Goal: Transaction & Acquisition: Purchase product/service

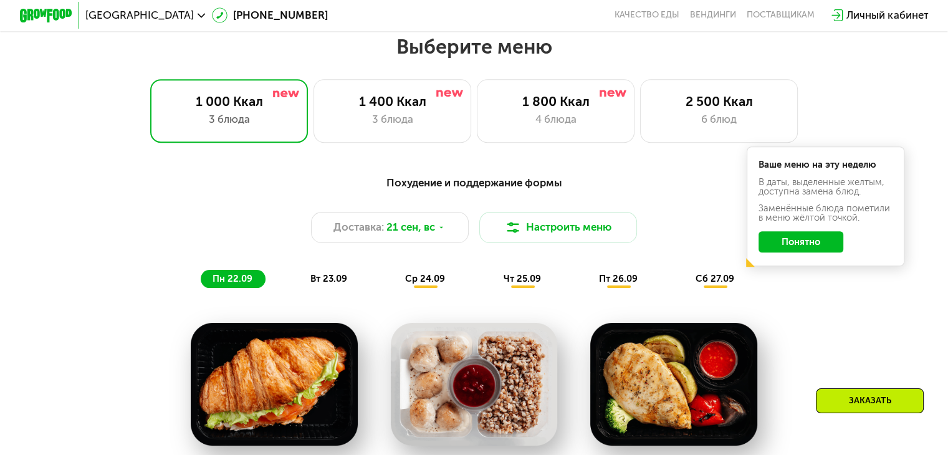
scroll to position [837, 0]
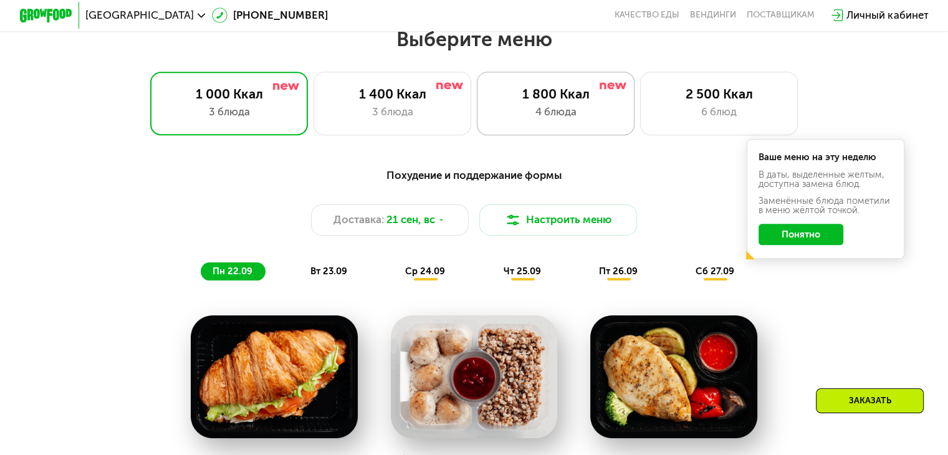
click at [569, 106] on div "1 800 Ккал 4 блюда" at bounding box center [556, 103] width 158 height 63
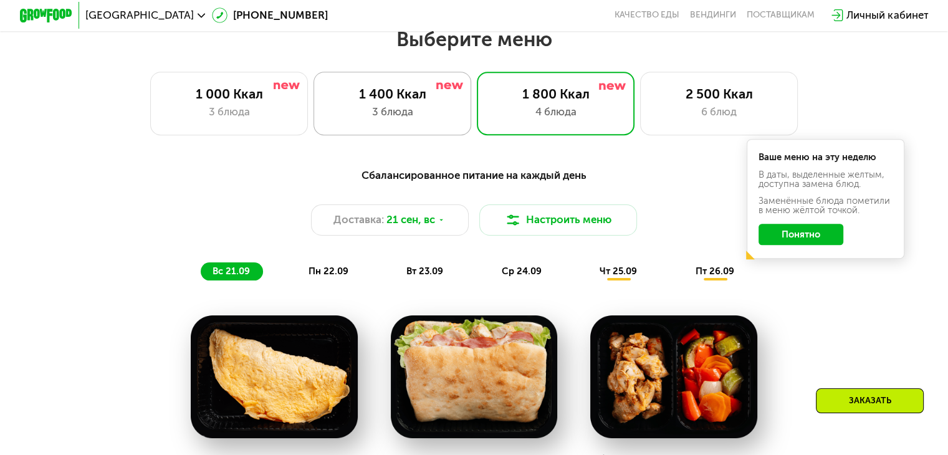
click at [419, 112] on div "3 блюда" at bounding box center [392, 112] width 130 height 16
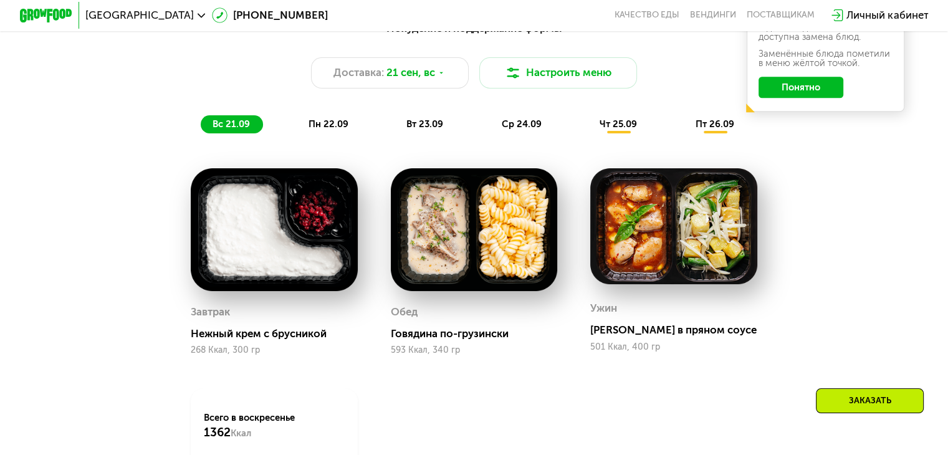
scroll to position [962, 0]
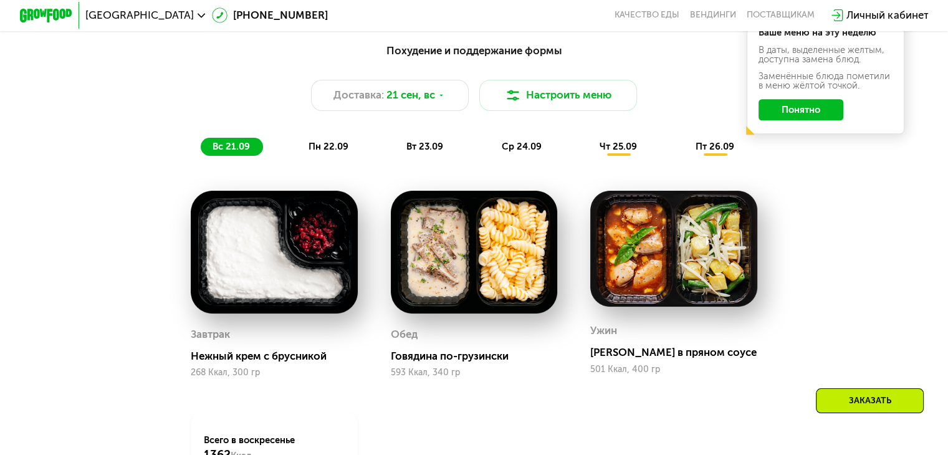
click at [331, 150] on span "пн 22.09" at bounding box center [328, 146] width 40 height 11
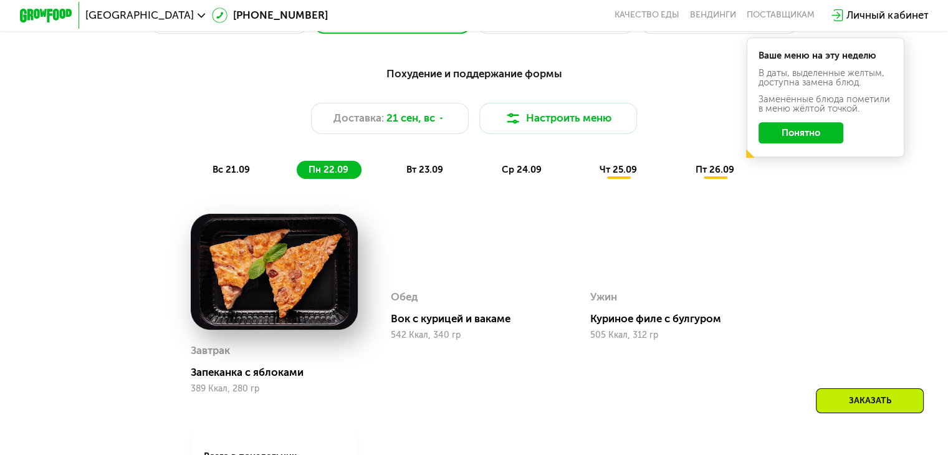
scroll to position [837, 0]
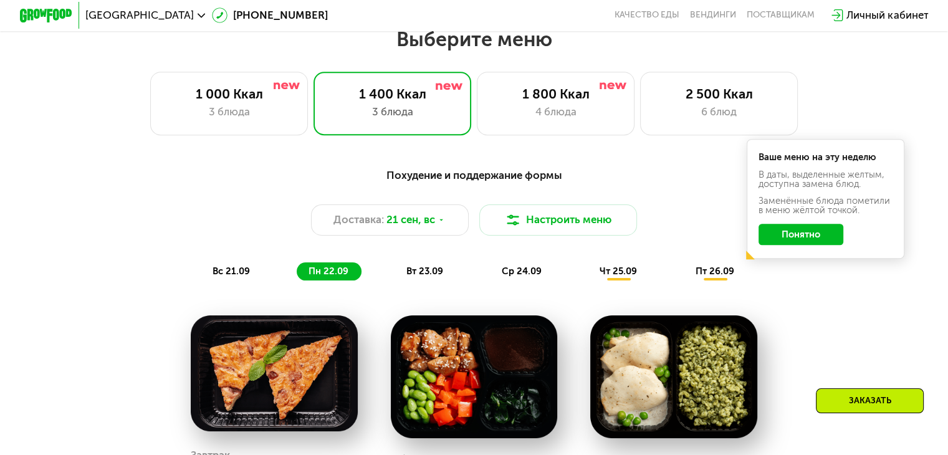
click at [238, 275] on span "вс 21.09" at bounding box center [230, 270] width 37 height 11
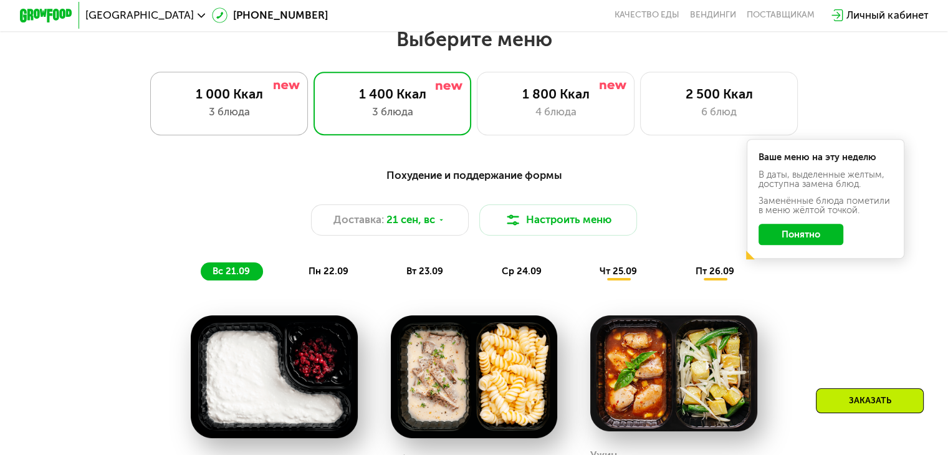
click at [206, 98] on div "1 000 Ккал" at bounding box center [229, 94] width 130 height 16
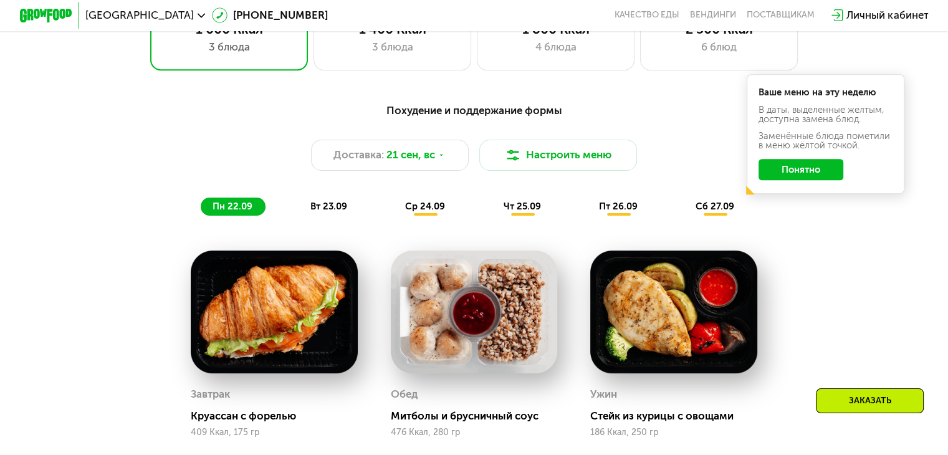
scroll to position [900, 0]
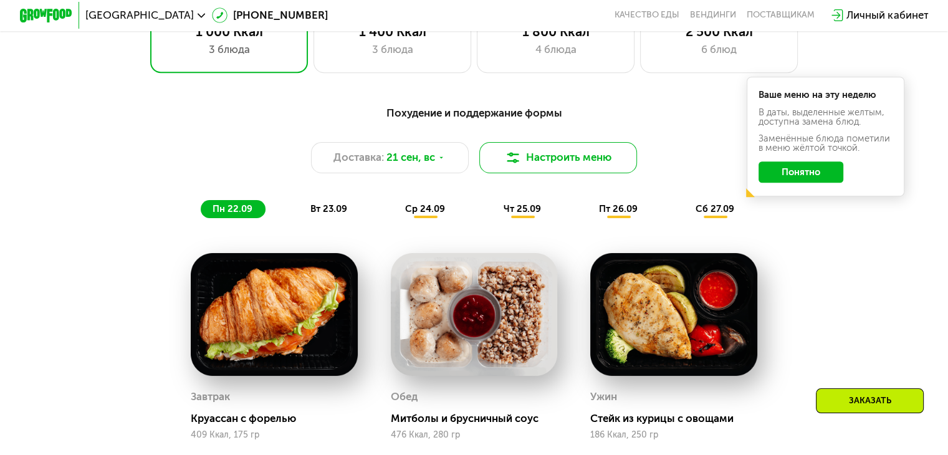
click at [546, 161] on button "Настроить меню" at bounding box center [558, 158] width 158 height 32
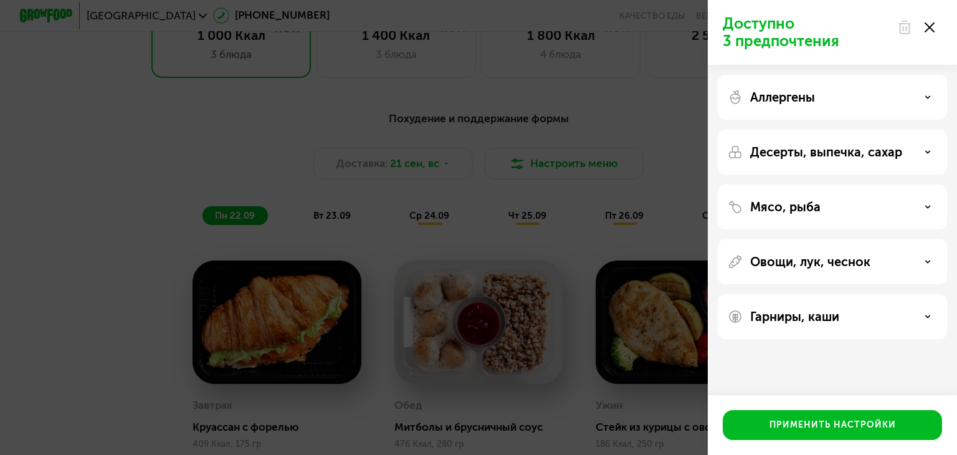
click at [842, 158] on p "Десерты, выпечка, сахар" at bounding box center [826, 152] width 152 height 15
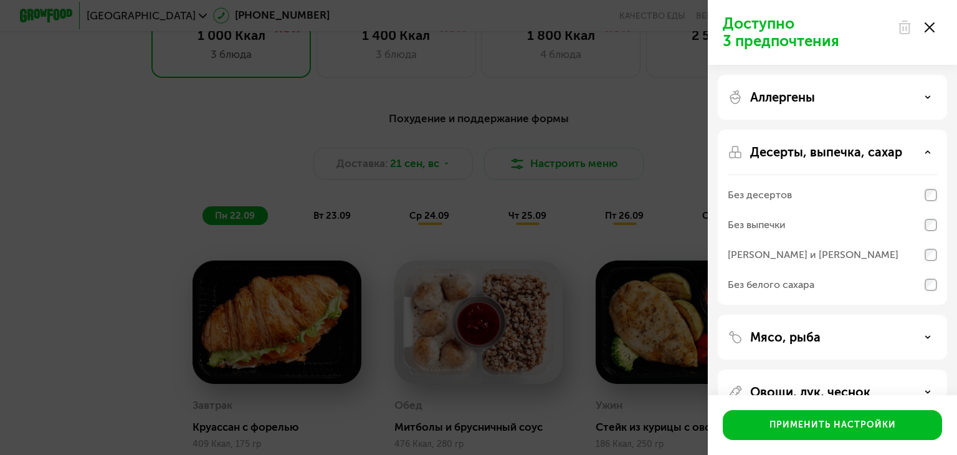
click at [921, 152] on div "Десерты, выпечка, сахар" at bounding box center [832, 152] width 209 height 15
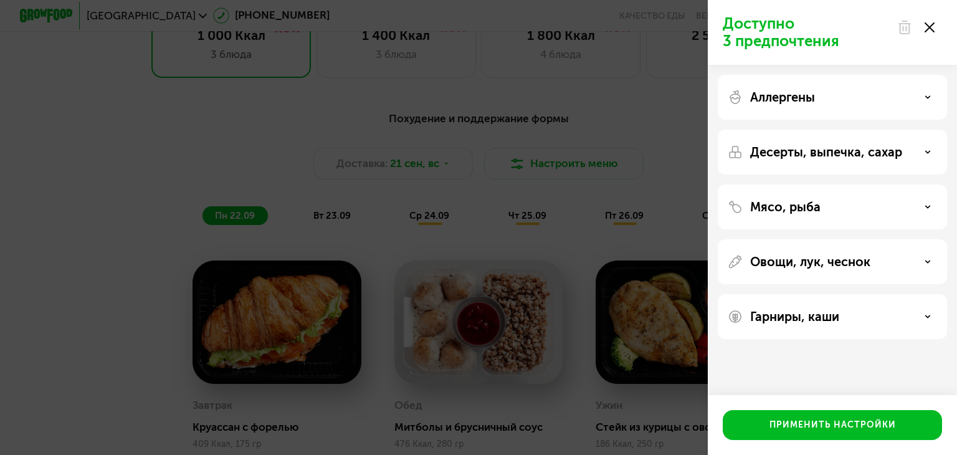
click at [934, 26] on div at bounding box center [916, 27] width 52 height 25
click at [929, 28] on use at bounding box center [930, 27] width 10 height 10
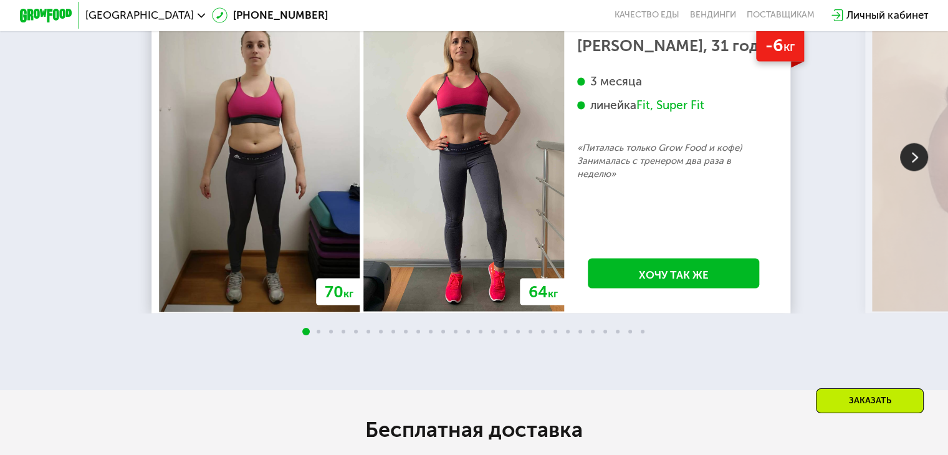
scroll to position [2519, 0]
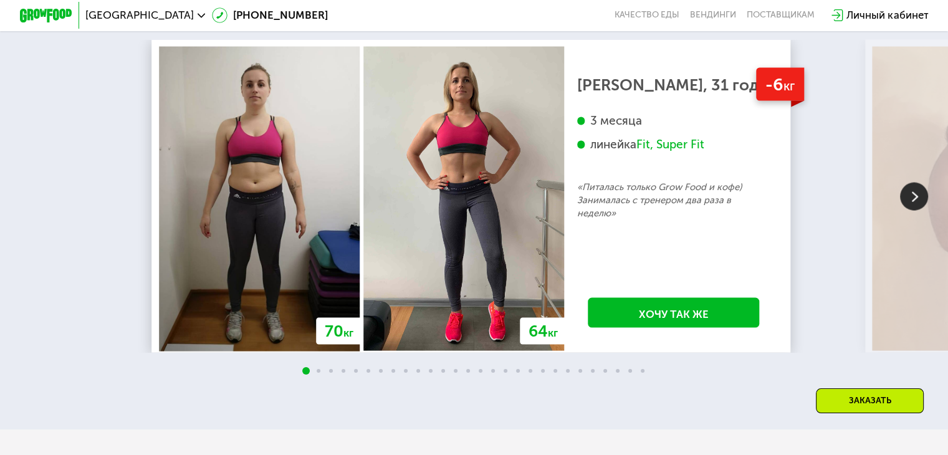
click at [913, 211] on img at bounding box center [914, 197] width 28 height 28
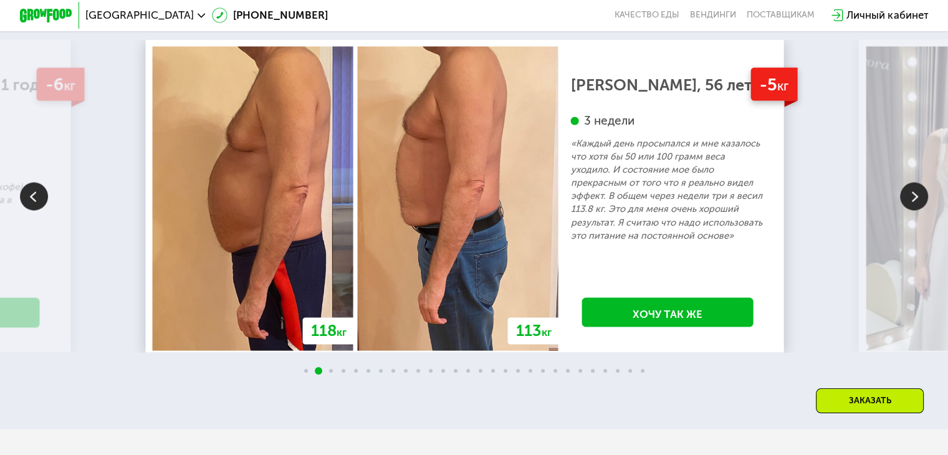
scroll to position [2395, 0]
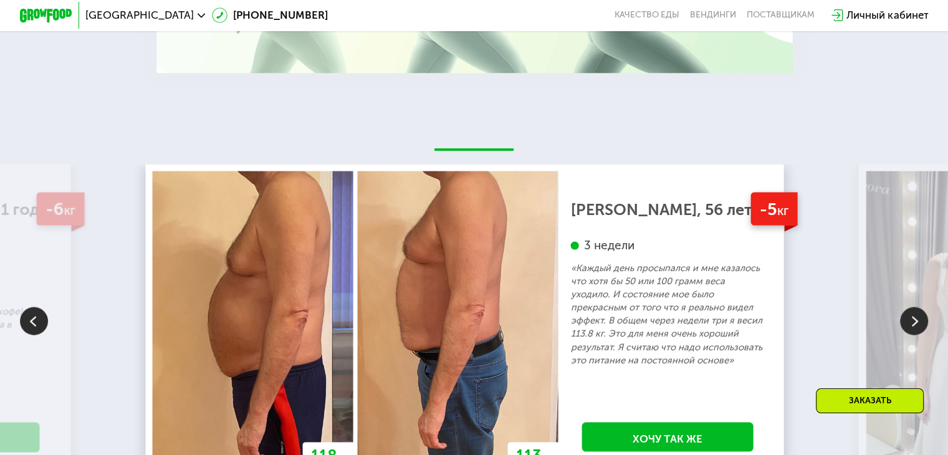
click at [915, 335] on img at bounding box center [914, 321] width 28 height 28
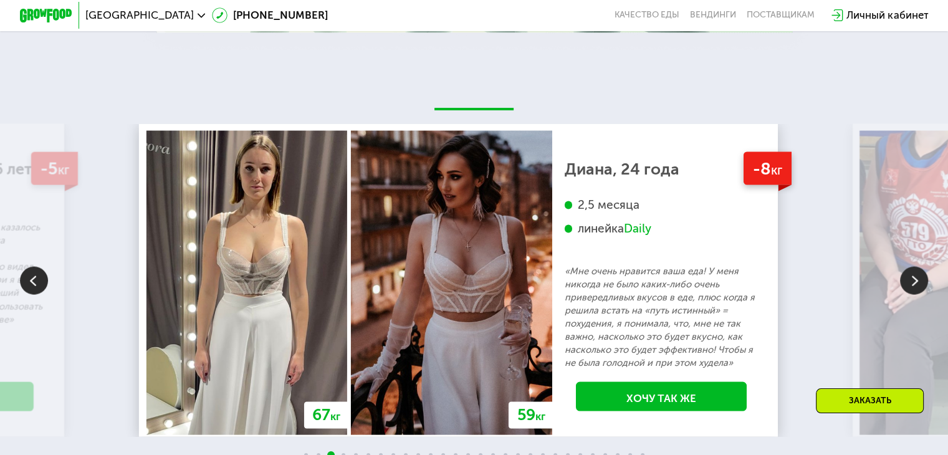
scroll to position [2457, 0]
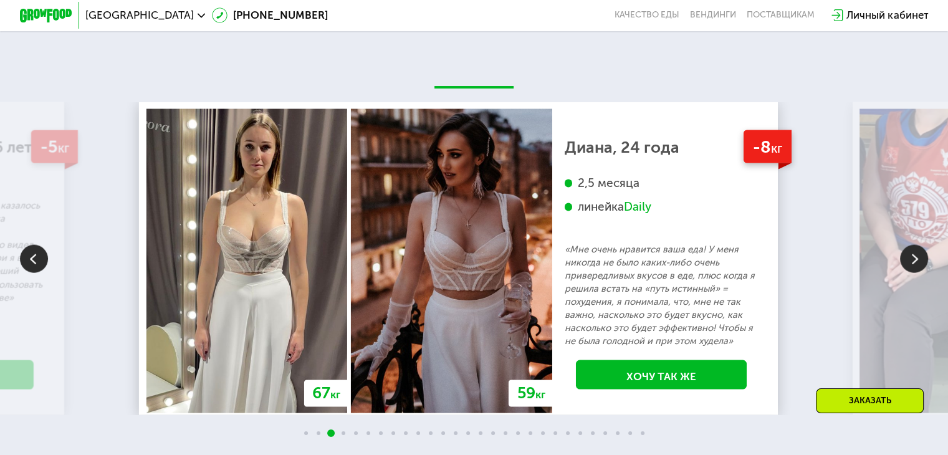
click at [910, 273] on img at bounding box center [914, 259] width 28 height 28
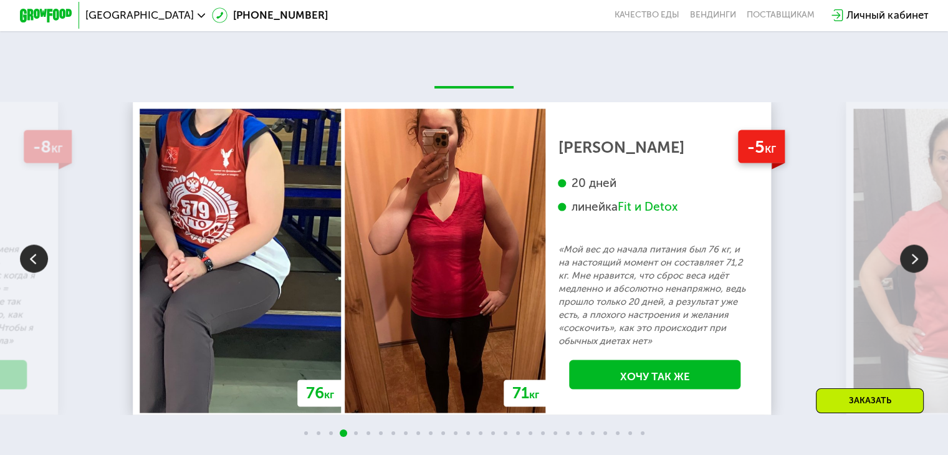
click at [910, 273] on img at bounding box center [914, 259] width 28 height 28
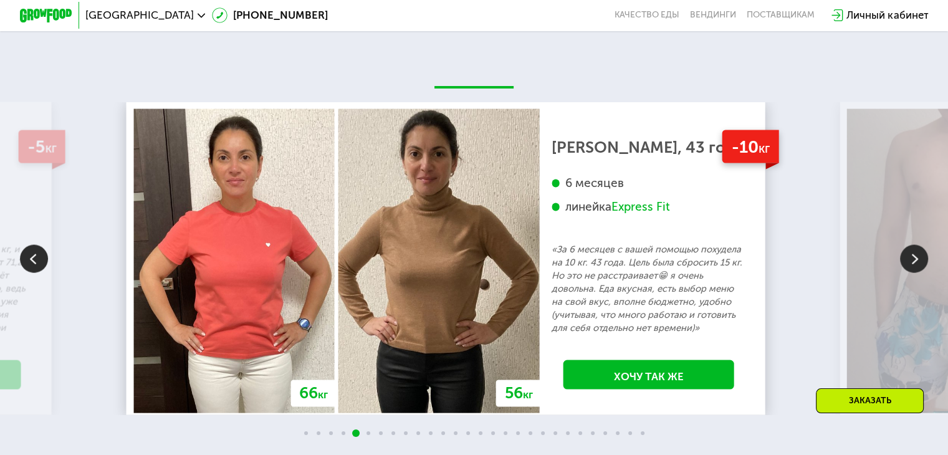
click at [909, 273] on img at bounding box center [914, 259] width 28 height 28
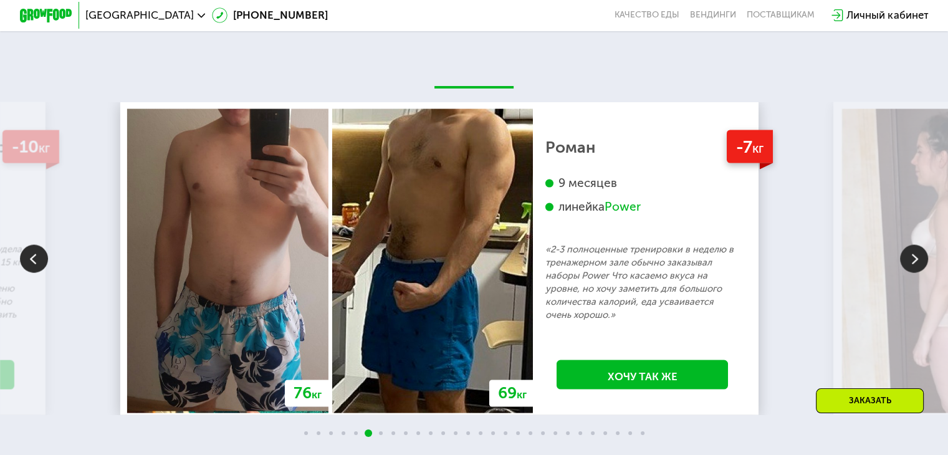
click at [909, 273] on img at bounding box center [914, 259] width 28 height 28
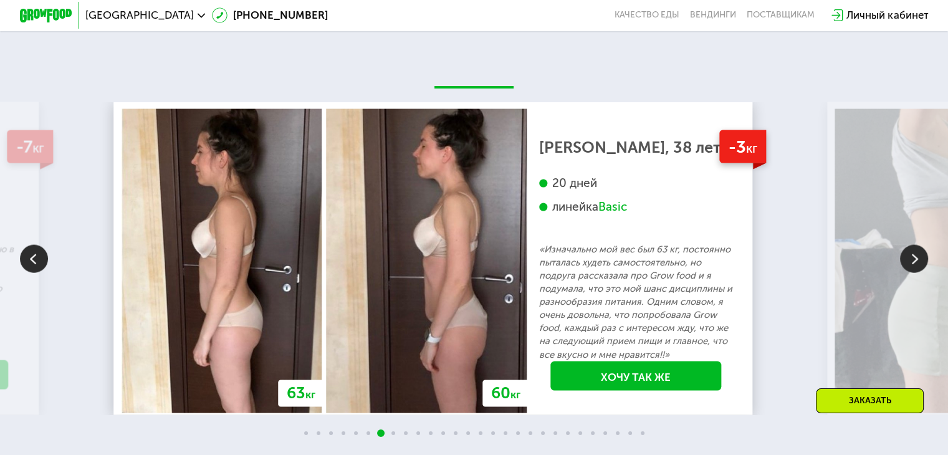
click at [909, 273] on img at bounding box center [914, 259] width 28 height 28
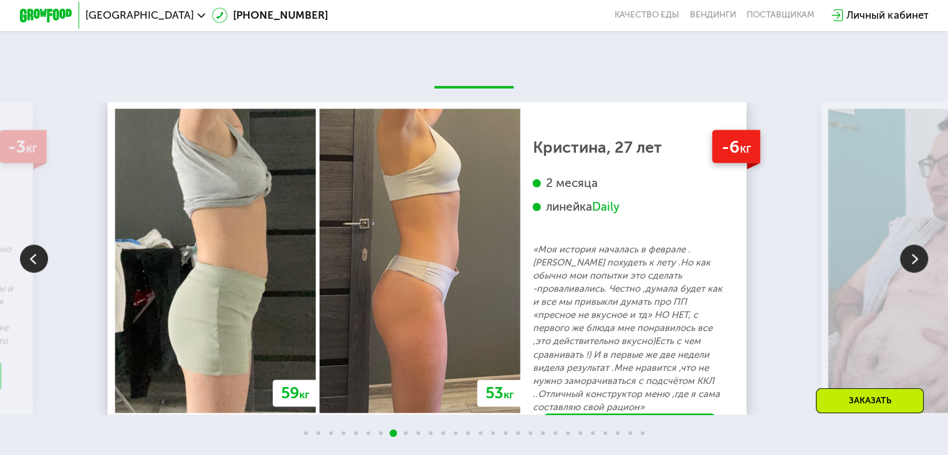
click at [909, 273] on img at bounding box center [914, 259] width 28 height 28
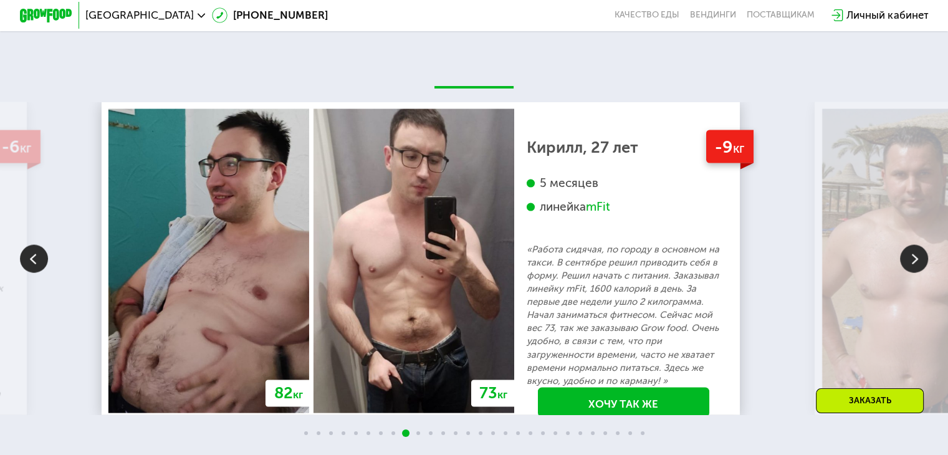
click at [909, 273] on img at bounding box center [914, 259] width 28 height 28
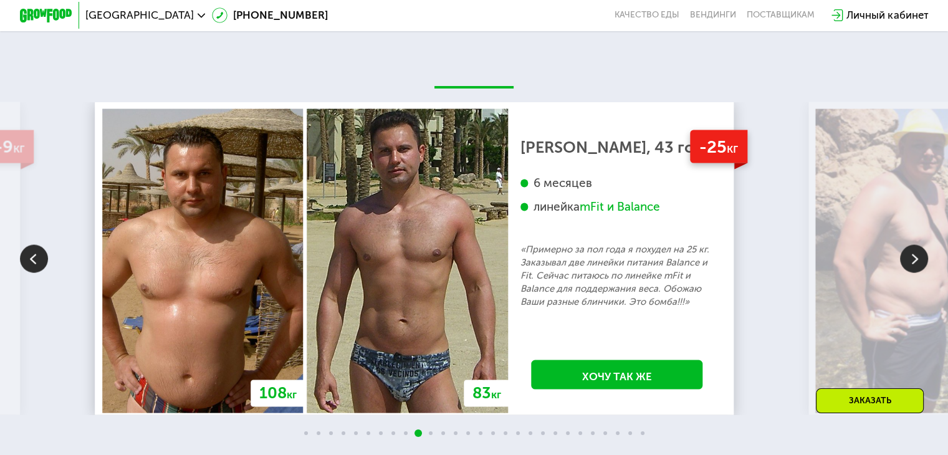
click at [909, 273] on img at bounding box center [914, 259] width 28 height 28
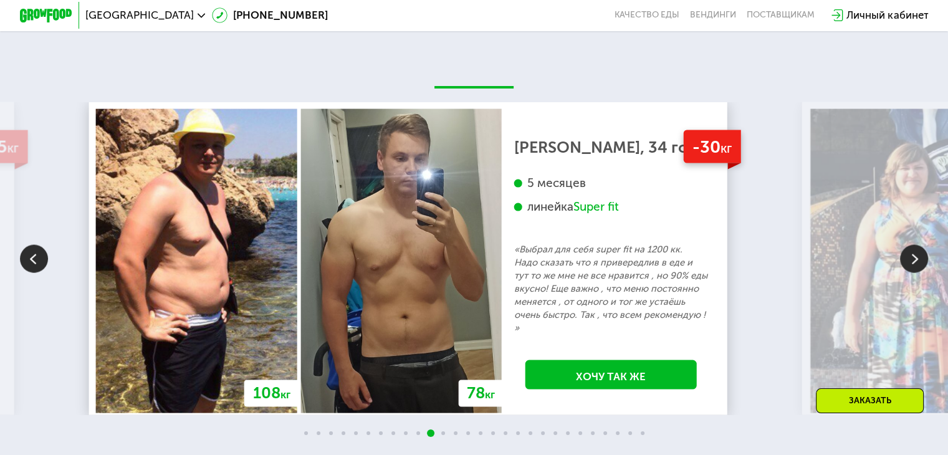
click at [909, 273] on img at bounding box center [914, 259] width 28 height 28
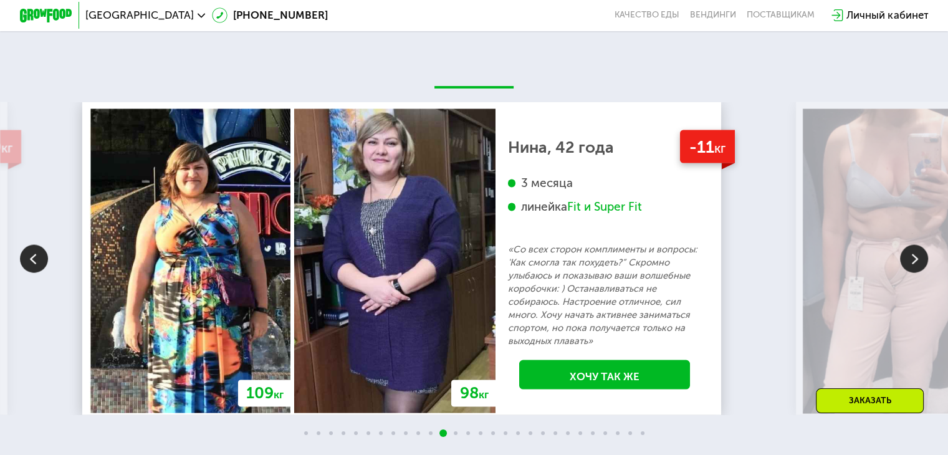
click at [909, 273] on img at bounding box center [914, 259] width 28 height 28
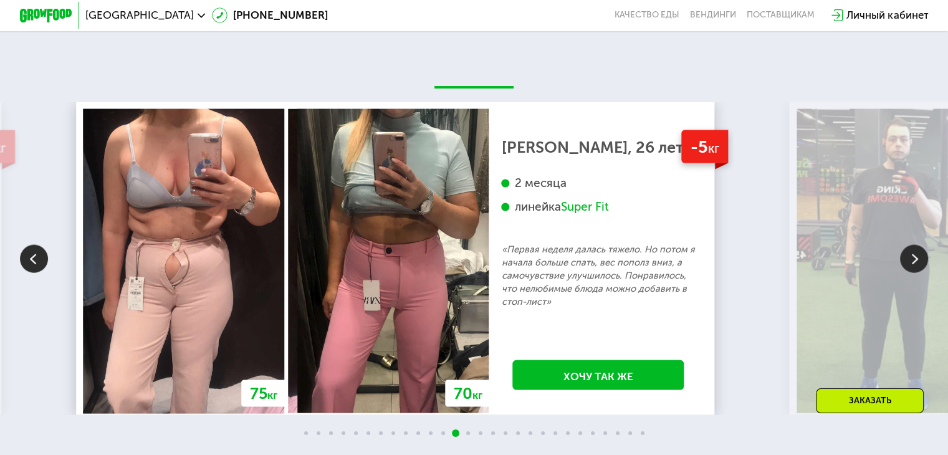
click at [909, 273] on img at bounding box center [914, 259] width 28 height 28
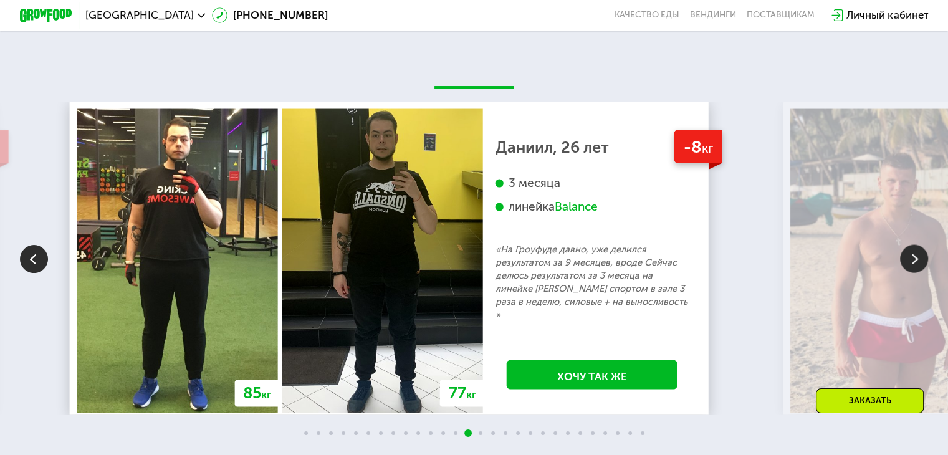
click at [909, 273] on img at bounding box center [914, 259] width 28 height 28
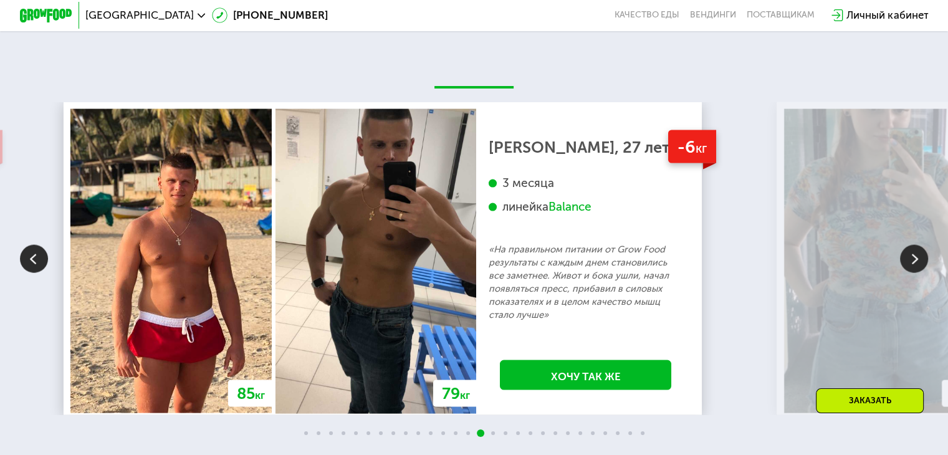
click at [909, 273] on img at bounding box center [914, 259] width 28 height 28
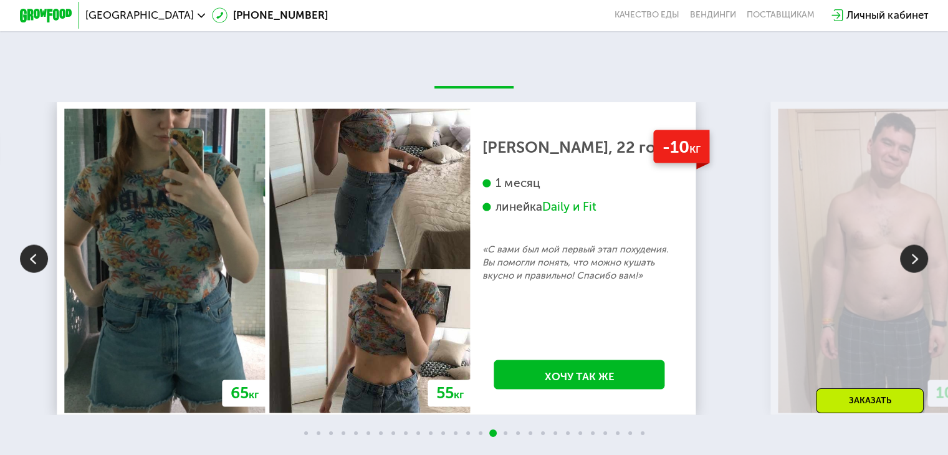
click at [909, 273] on img at bounding box center [914, 259] width 28 height 28
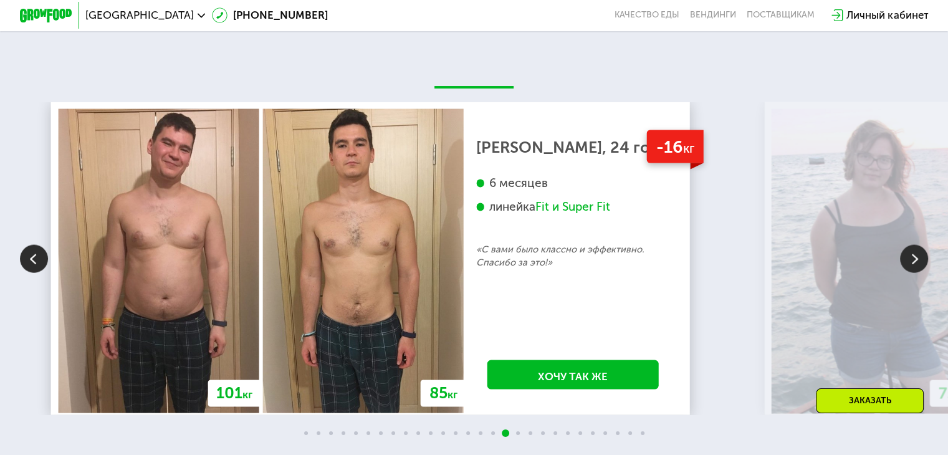
click at [909, 273] on img at bounding box center [914, 259] width 28 height 28
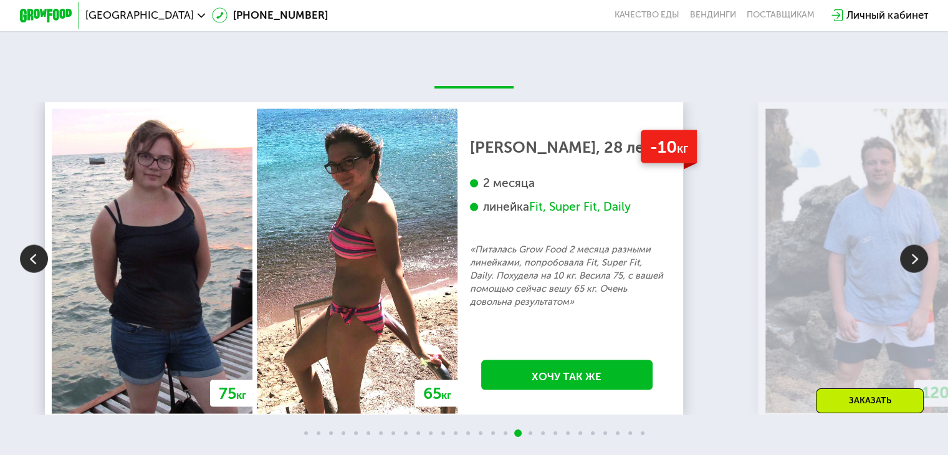
click at [909, 273] on img at bounding box center [914, 259] width 28 height 28
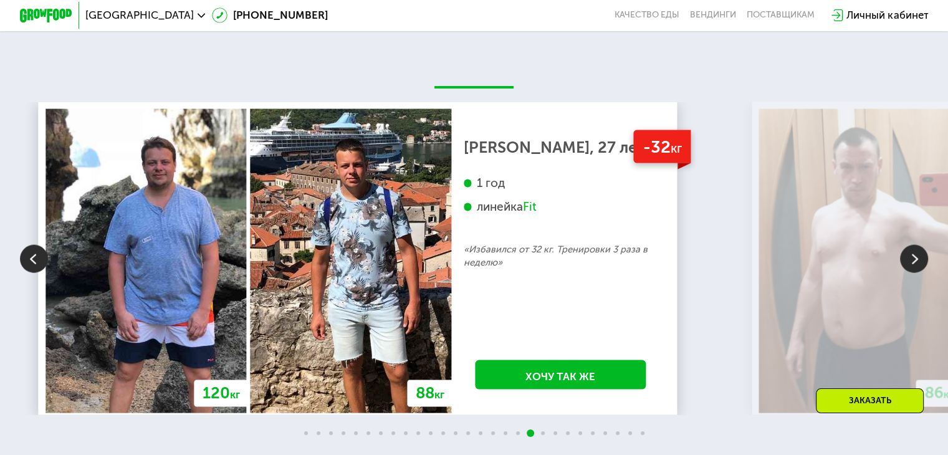
click at [909, 273] on img at bounding box center [914, 259] width 28 height 28
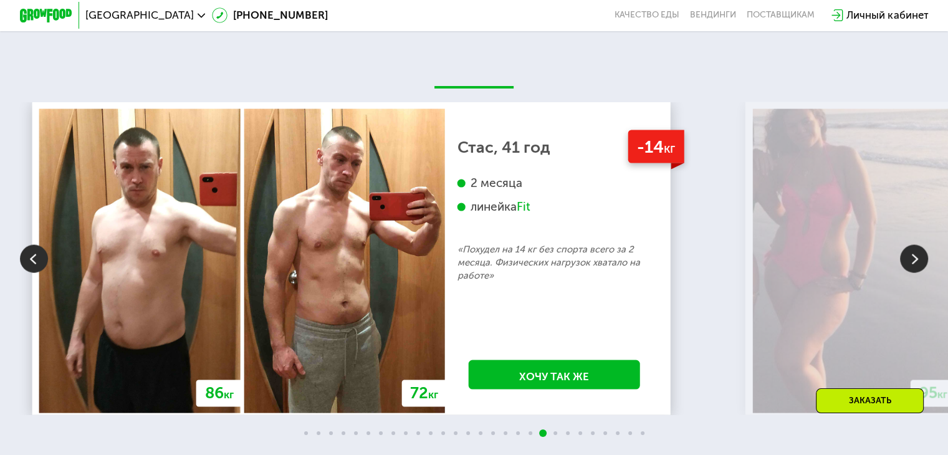
click at [42, 270] on img at bounding box center [34, 259] width 28 height 28
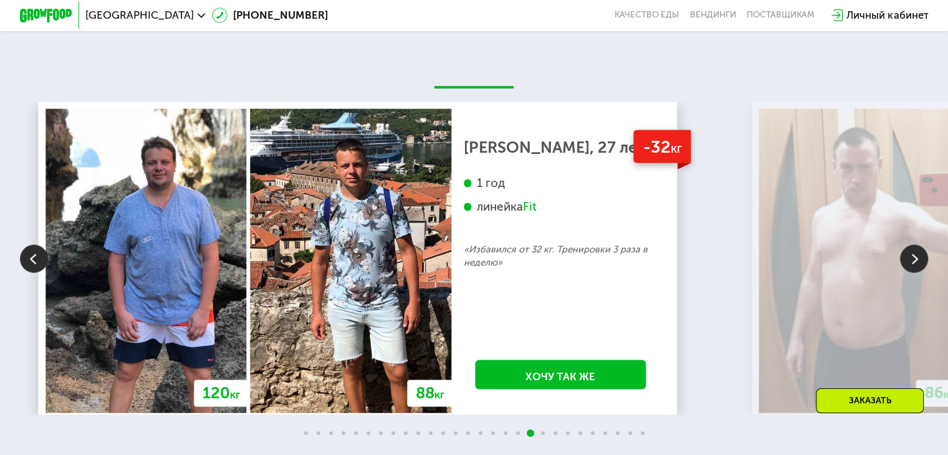
click at [905, 273] on img at bounding box center [914, 259] width 28 height 28
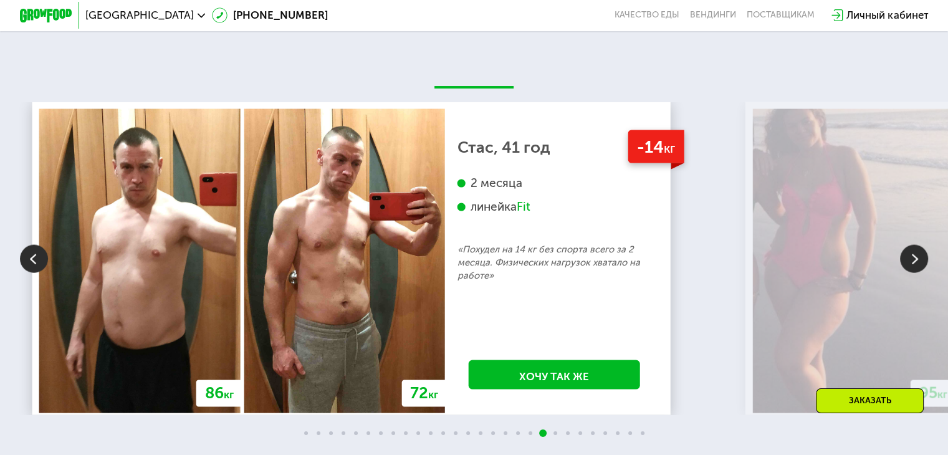
click at [905, 273] on img at bounding box center [914, 259] width 28 height 28
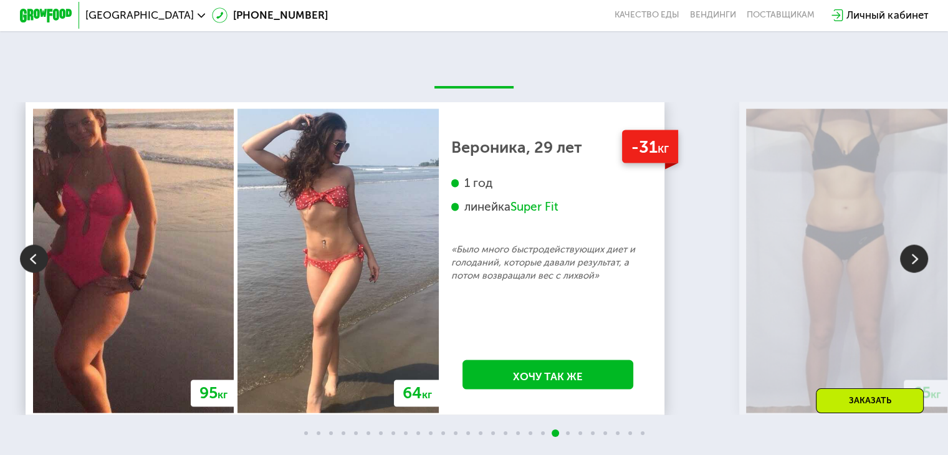
click at [913, 273] on img at bounding box center [914, 259] width 28 height 28
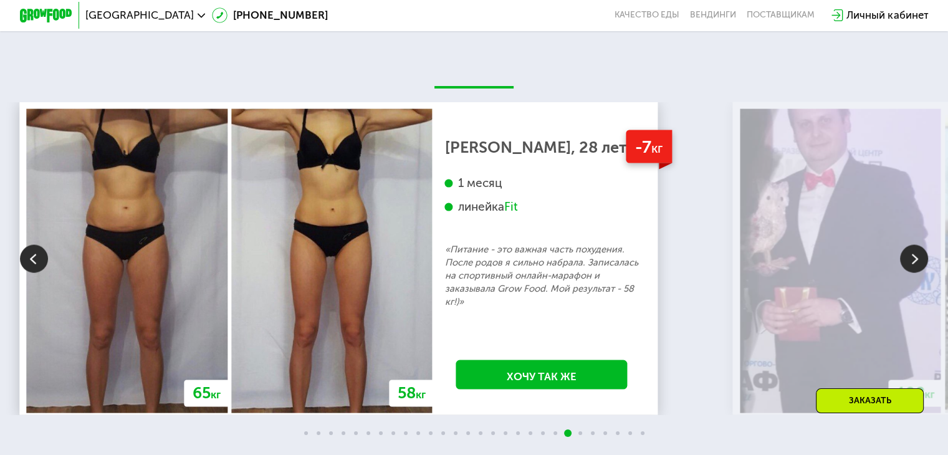
click at [913, 273] on img at bounding box center [914, 259] width 28 height 28
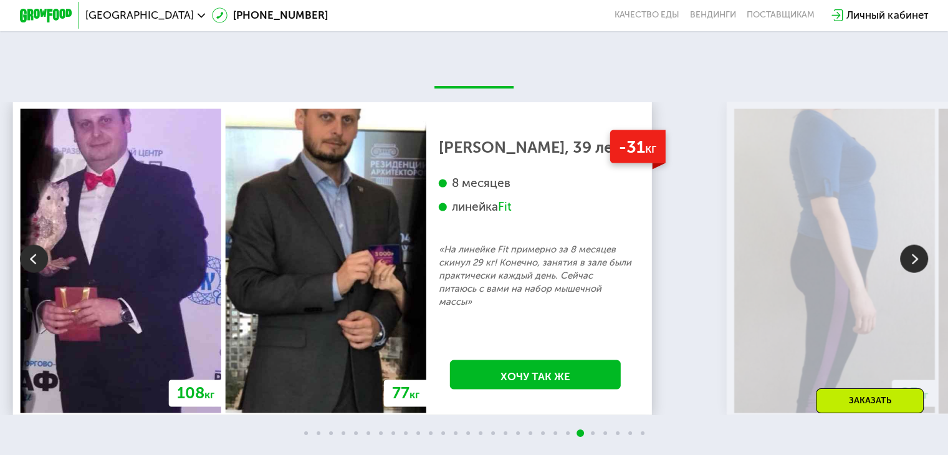
click at [913, 273] on img at bounding box center [914, 259] width 28 height 28
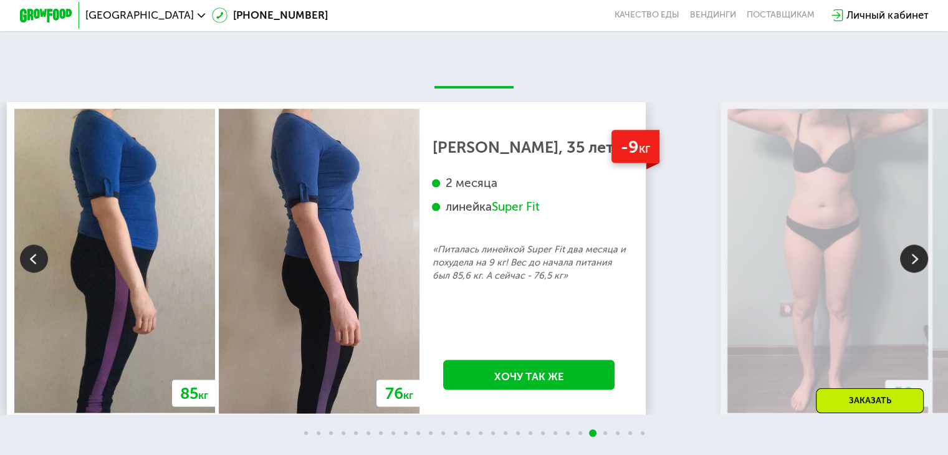
click at [913, 273] on img at bounding box center [914, 259] width 28 height 28
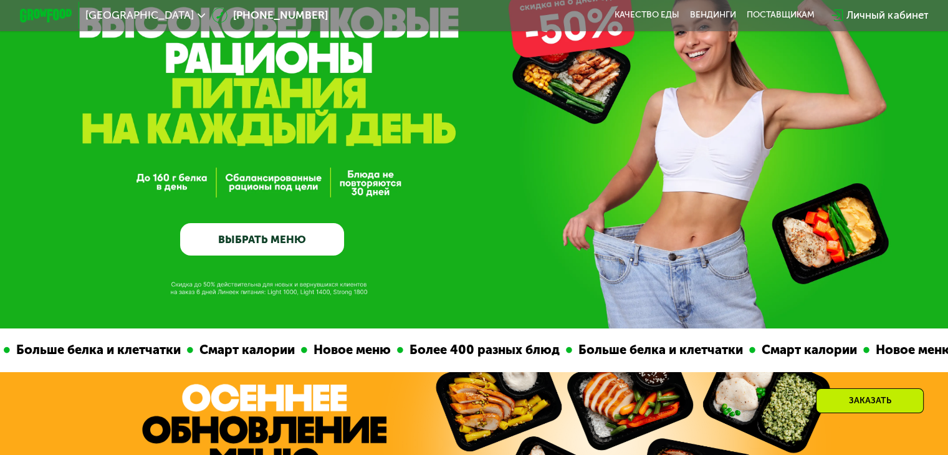
scroll to position [0, 0]
